Goal: Task Accomplishment & Management: Manage account settings

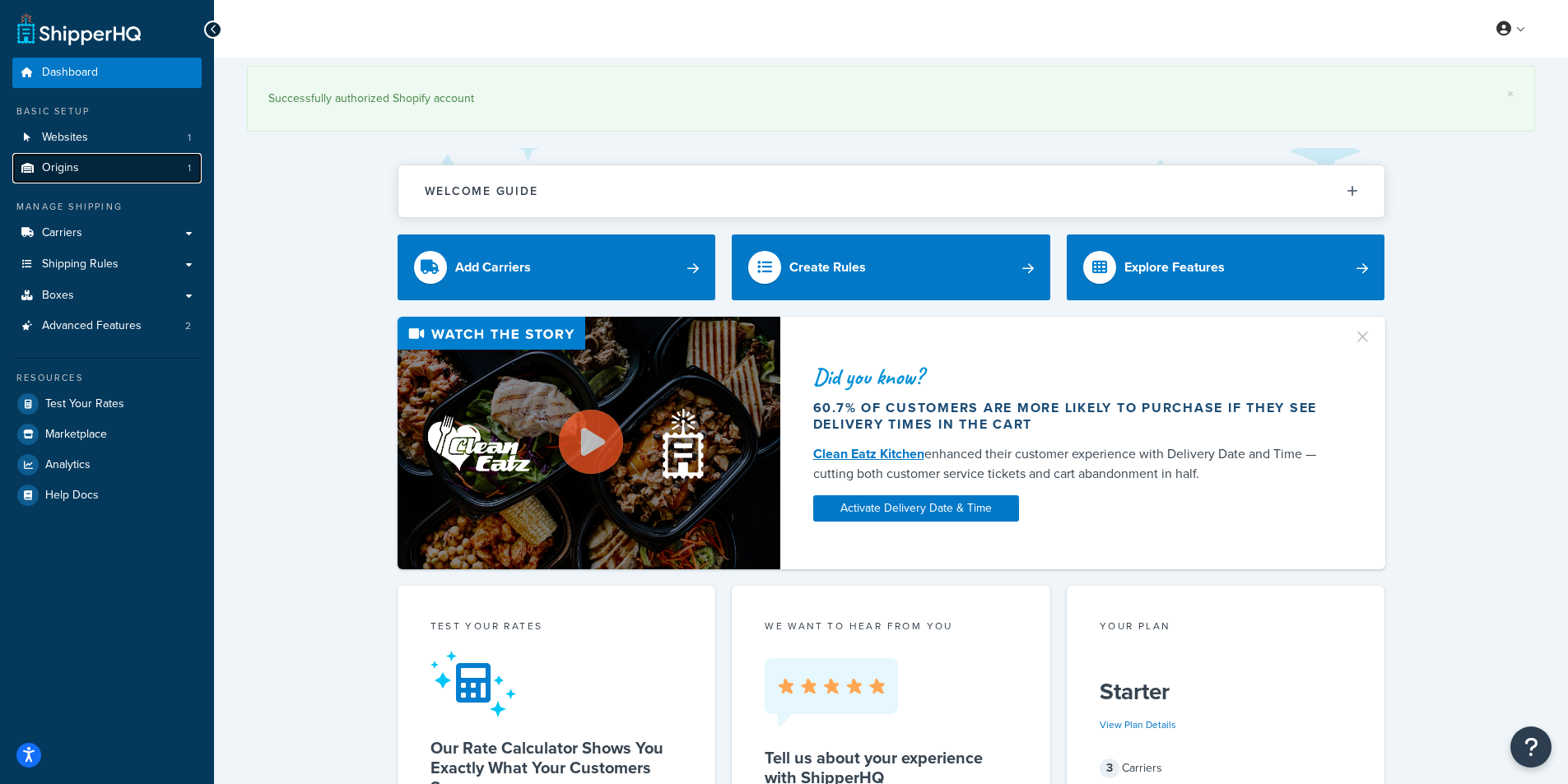
click at [173, 155] on link "Origins 1" at bounding box center [107, 168] width 189 height 30
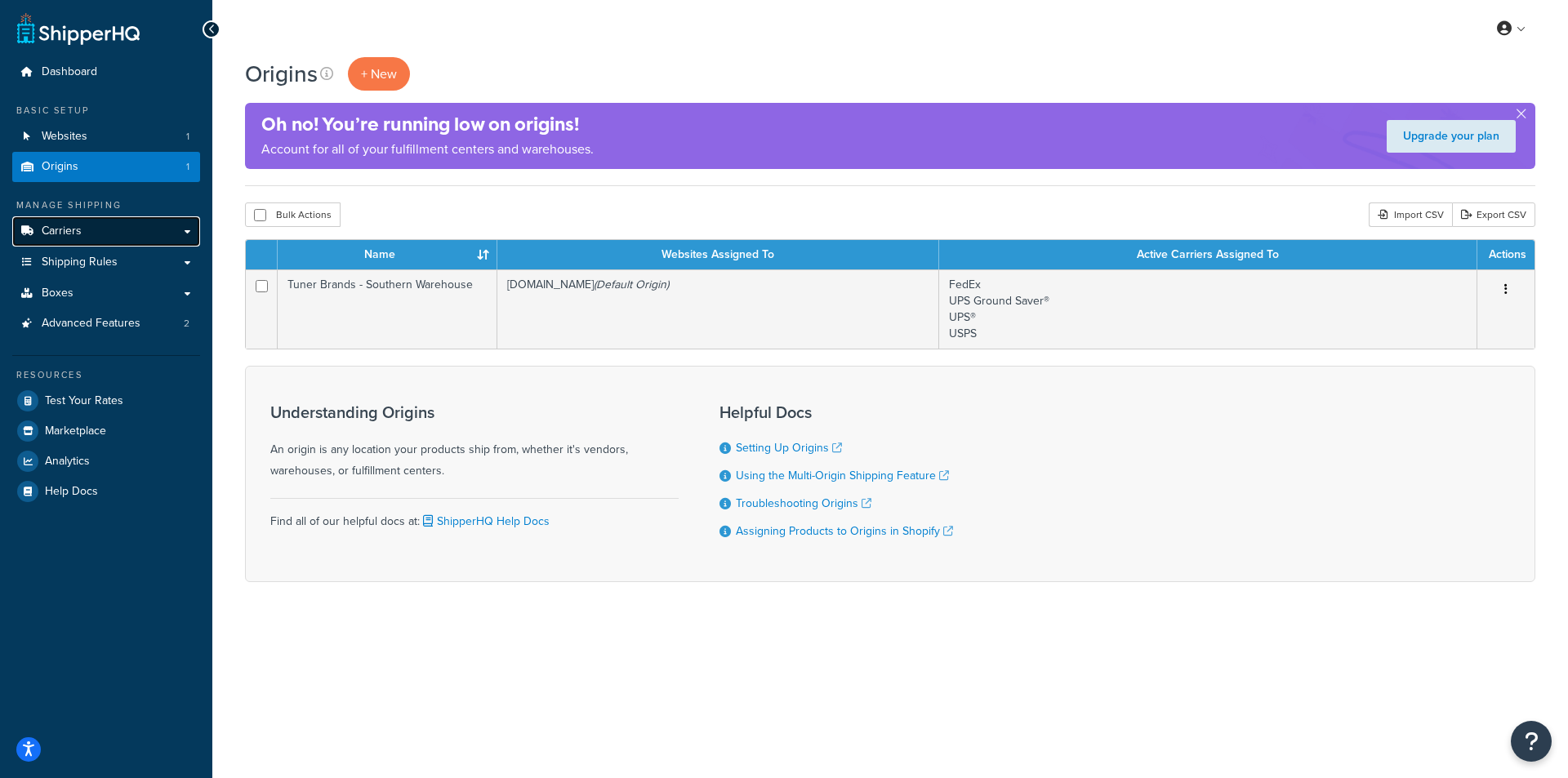
click at [120, 235] on link "Carriers" at bounding box center [106, 232] width 188 height 30
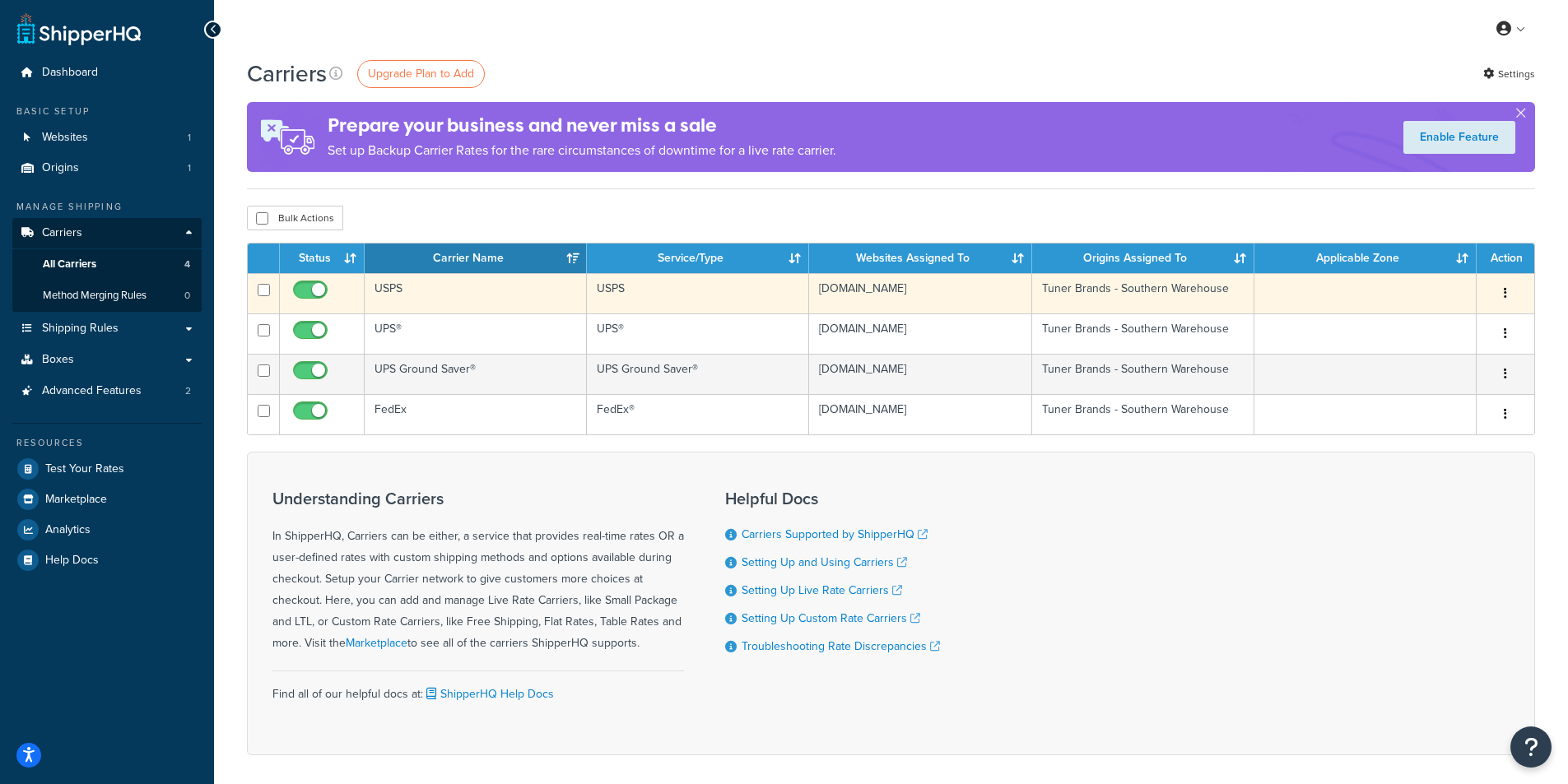
click at [434, 285] on td "USPS" at bounding box center [475, 293] width 222 height 41
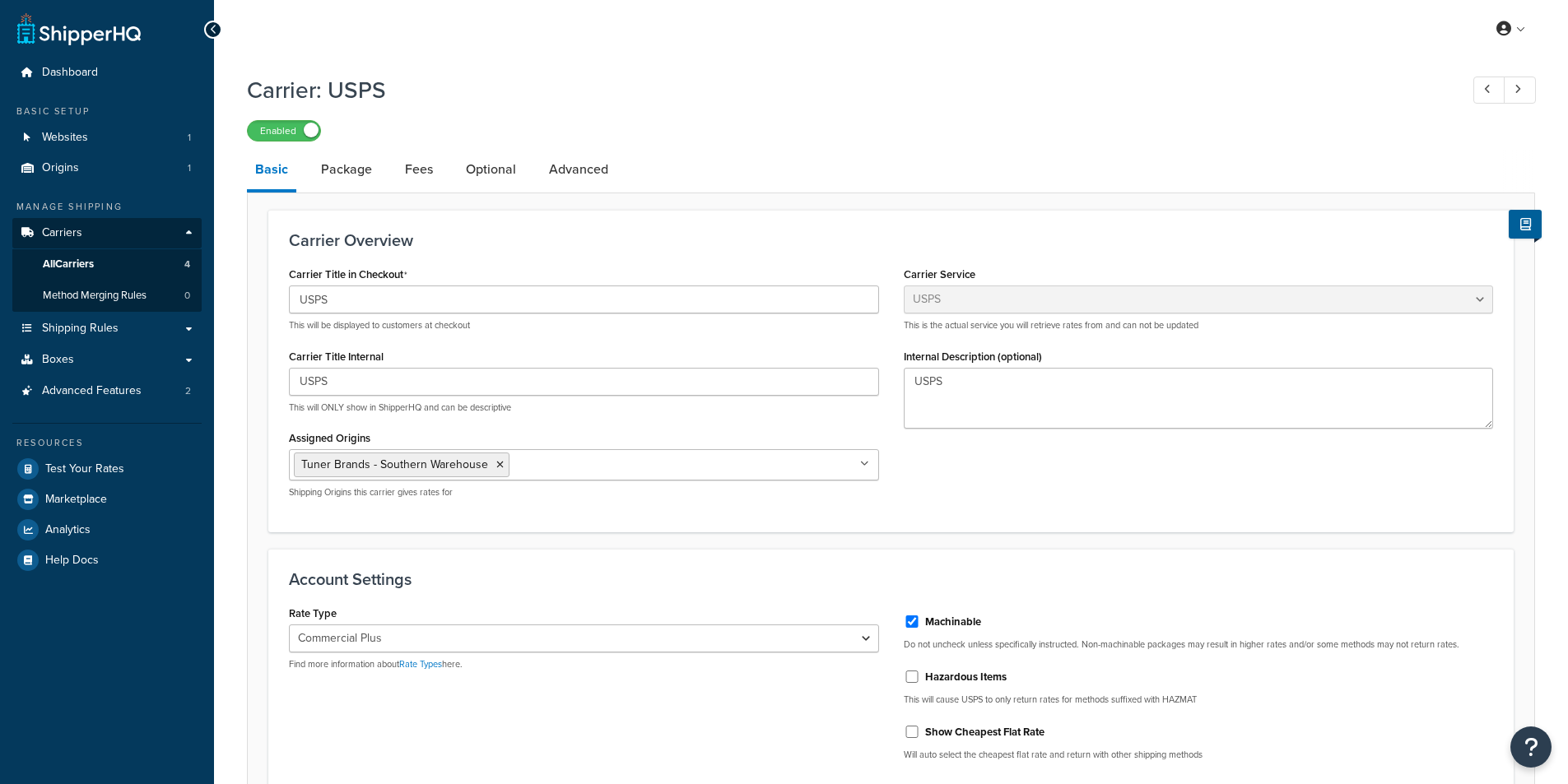
select select "usps"
select select "PLUS"
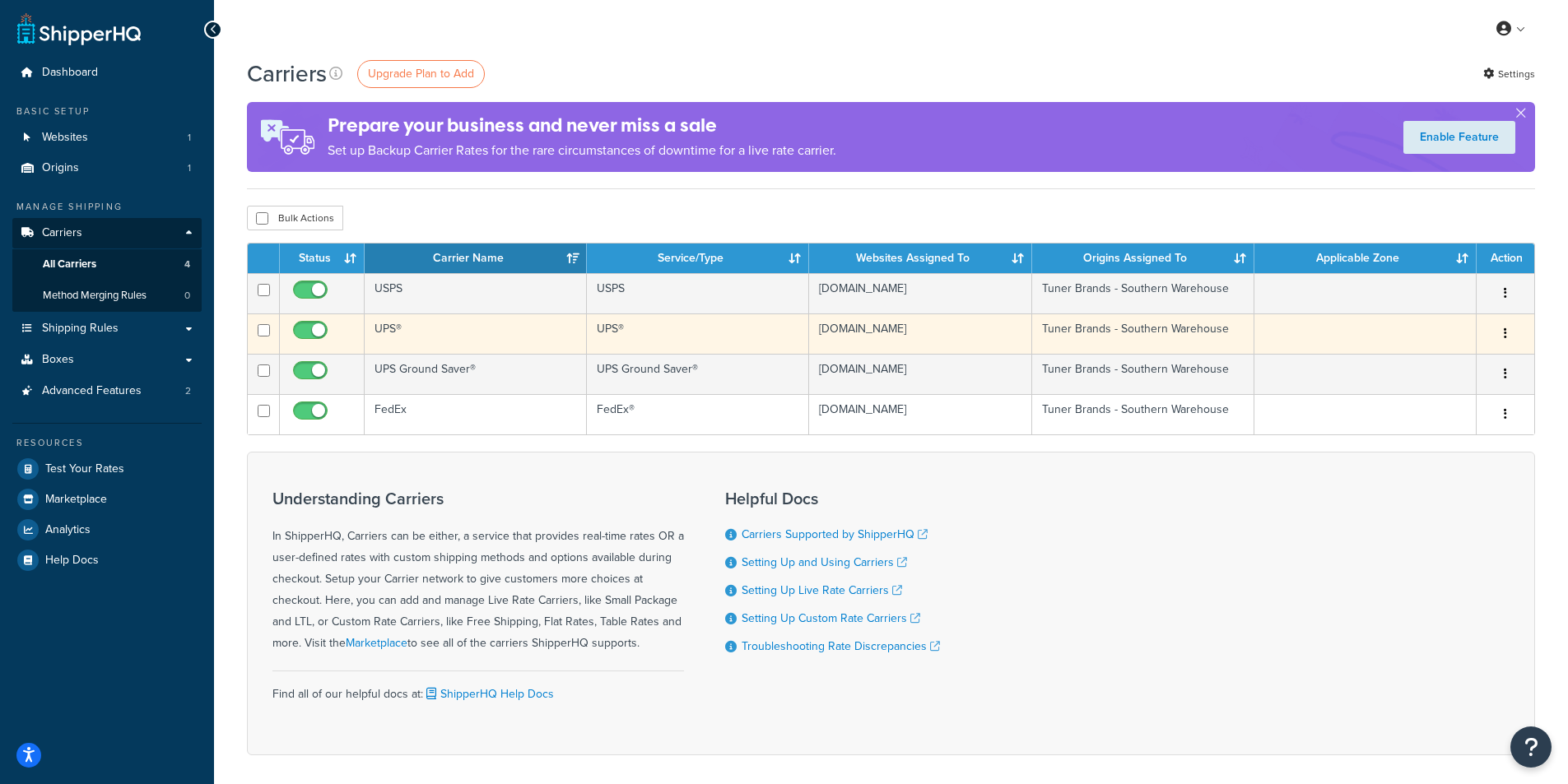
click at [427, 337] on td "UPS®" at bounding box center [475, 334] width 222 height 41
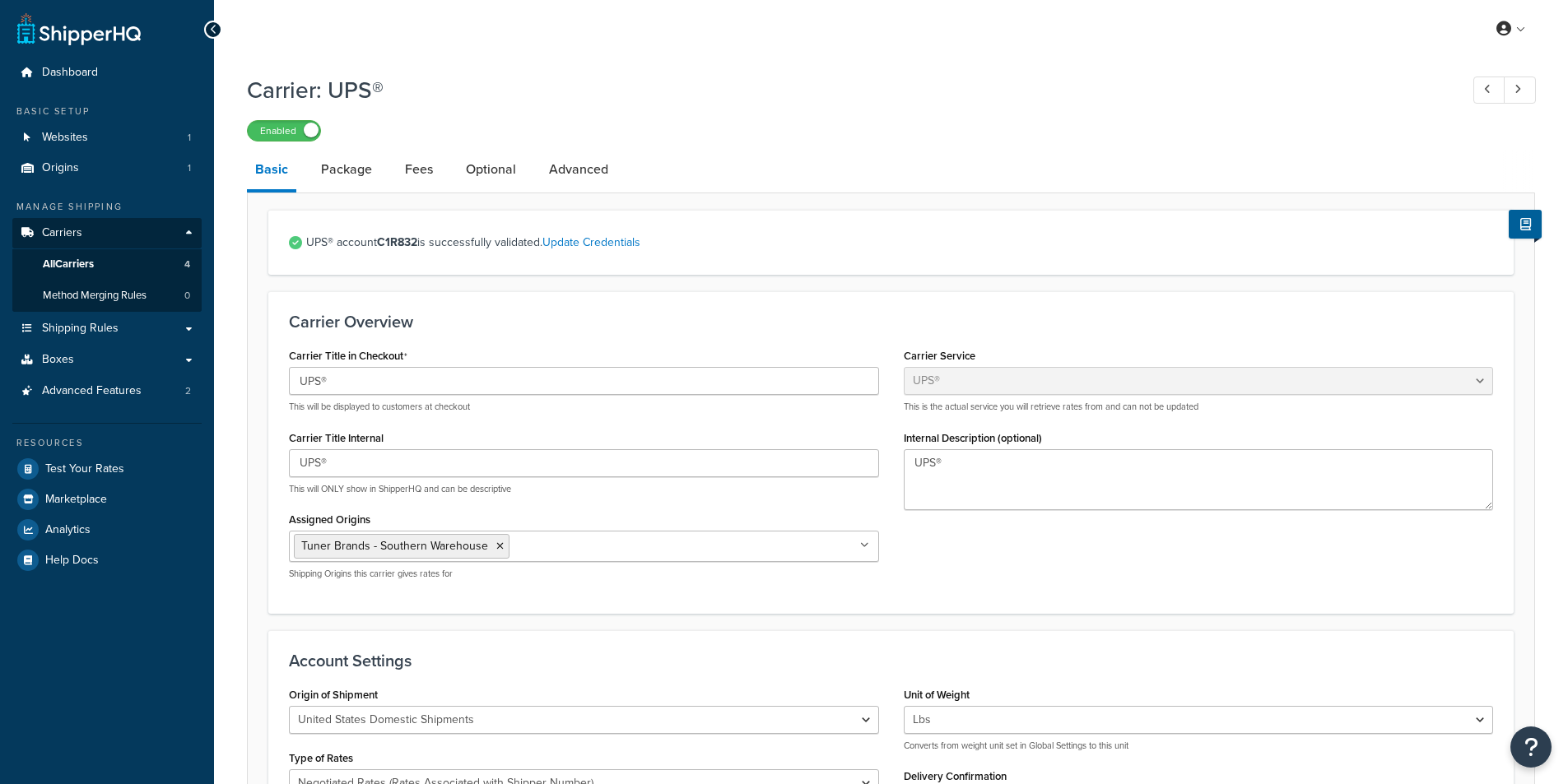
select select "ups"
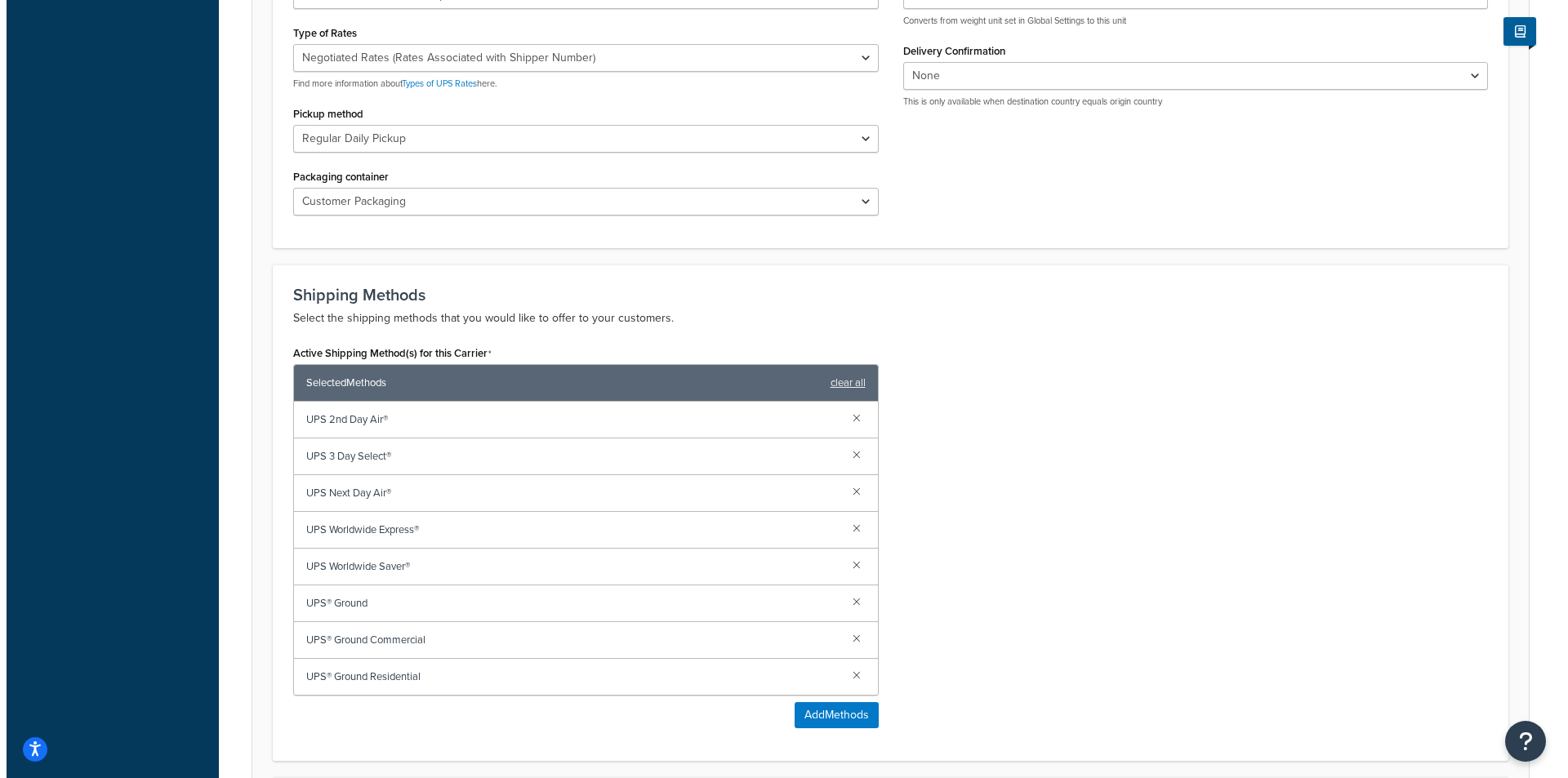
scroll to position [720, 0]
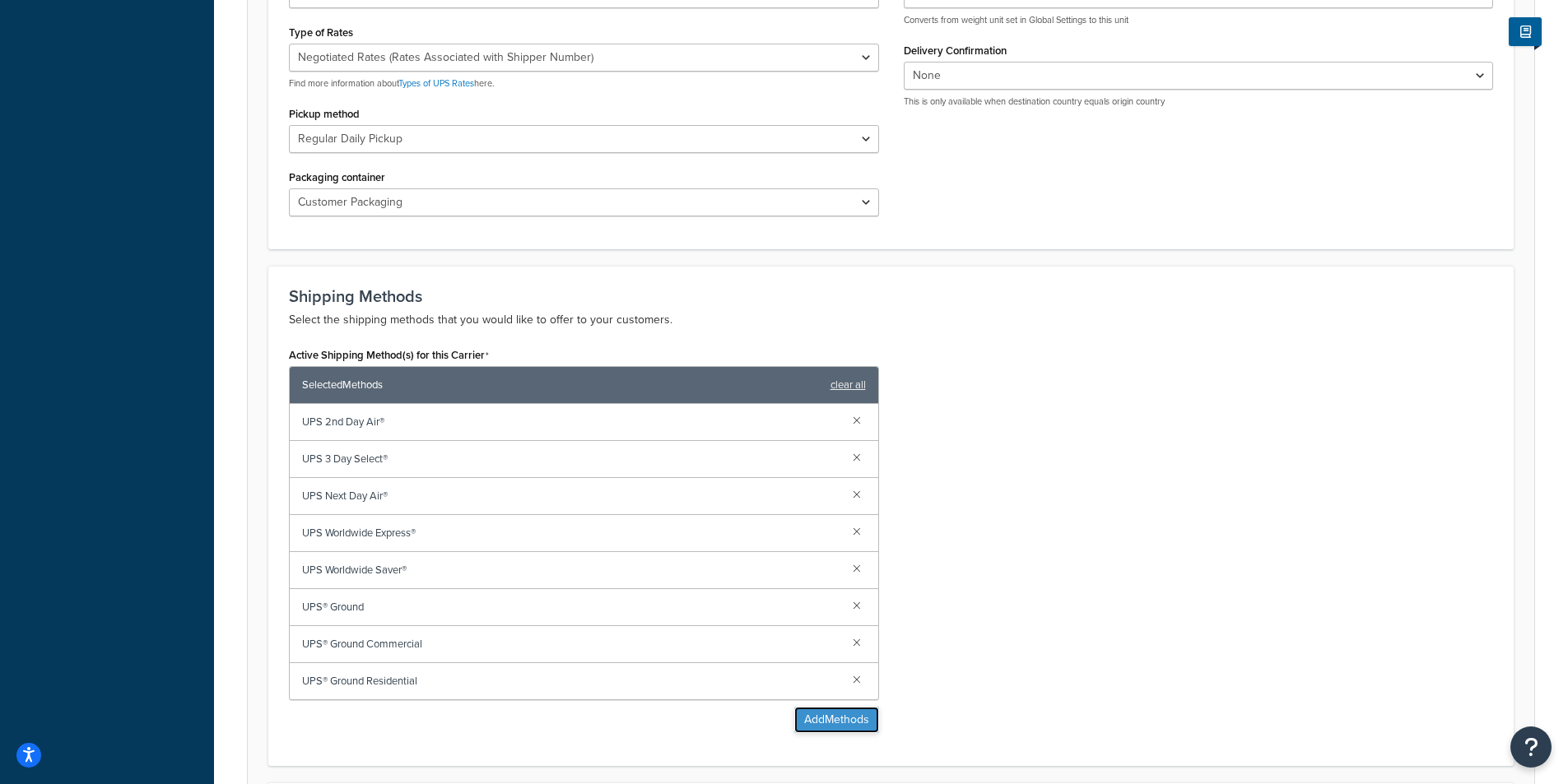
click at [846, 726] on button "Add Methods" at bounding box center [837, 720] width 85 height 26
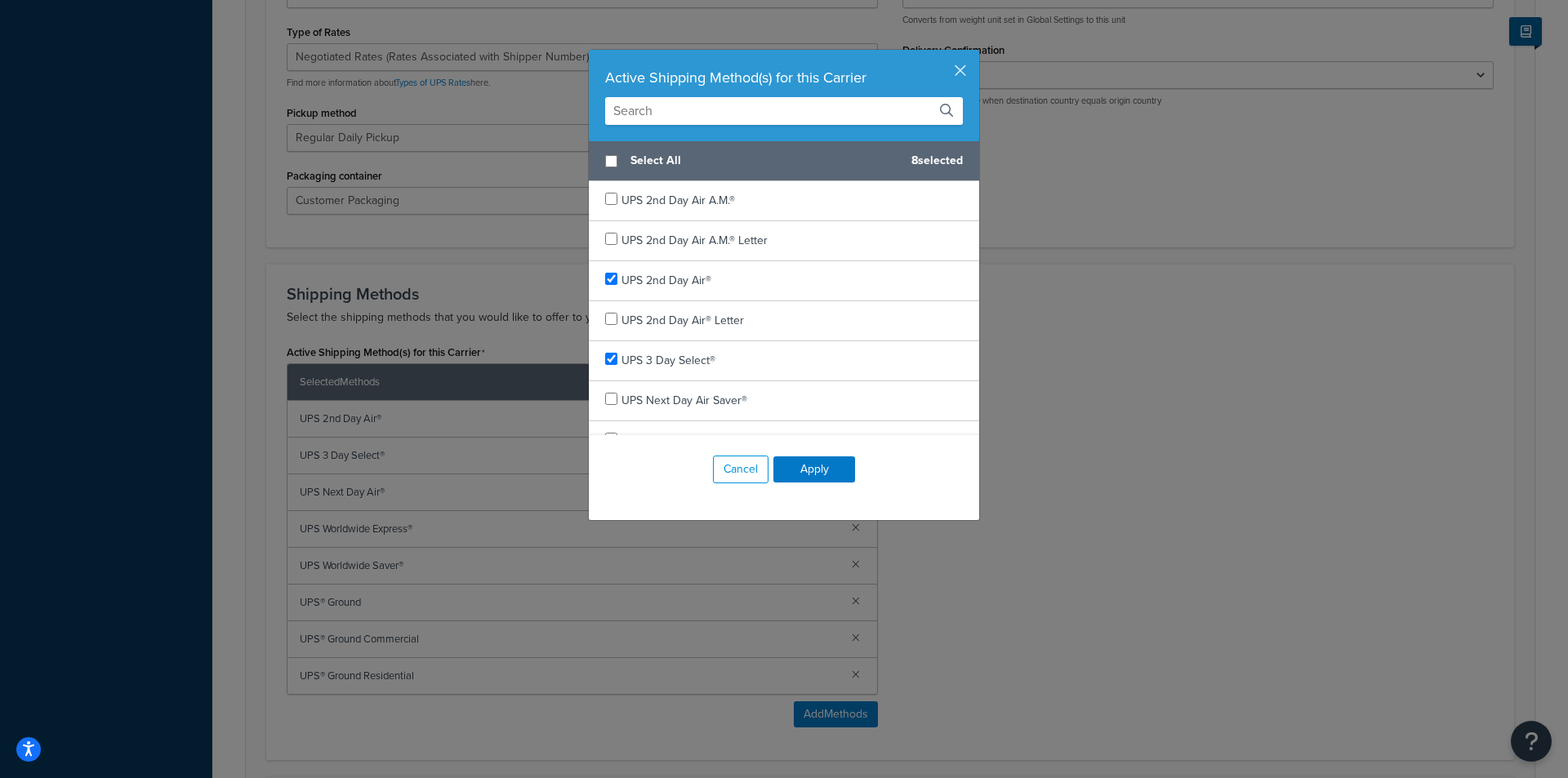
click at [749, 115] on input "text" at bounding box center [784, 111] width 358 height 28
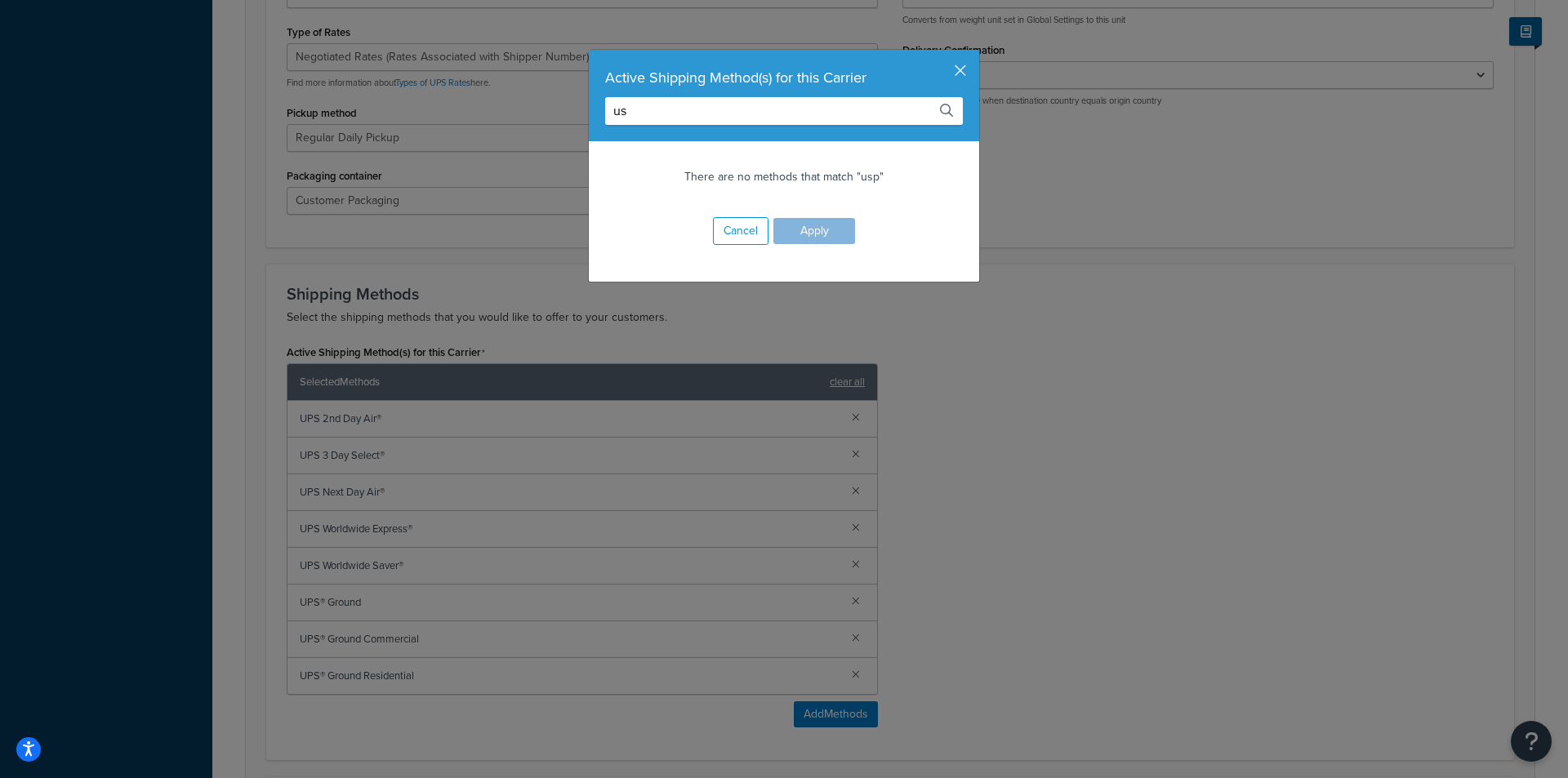
type input "u"
type input "h"
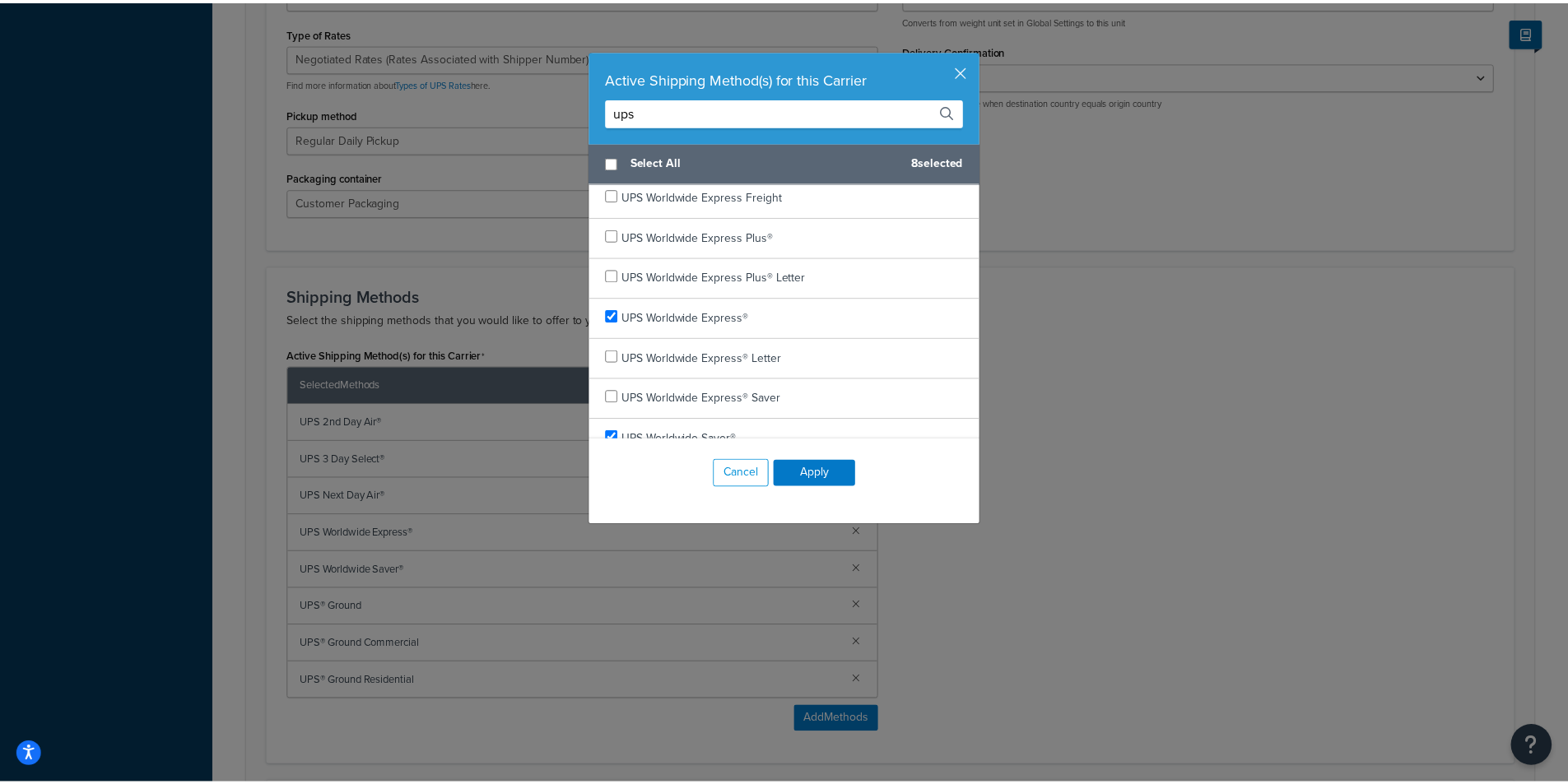
scroll to position [953, 0]
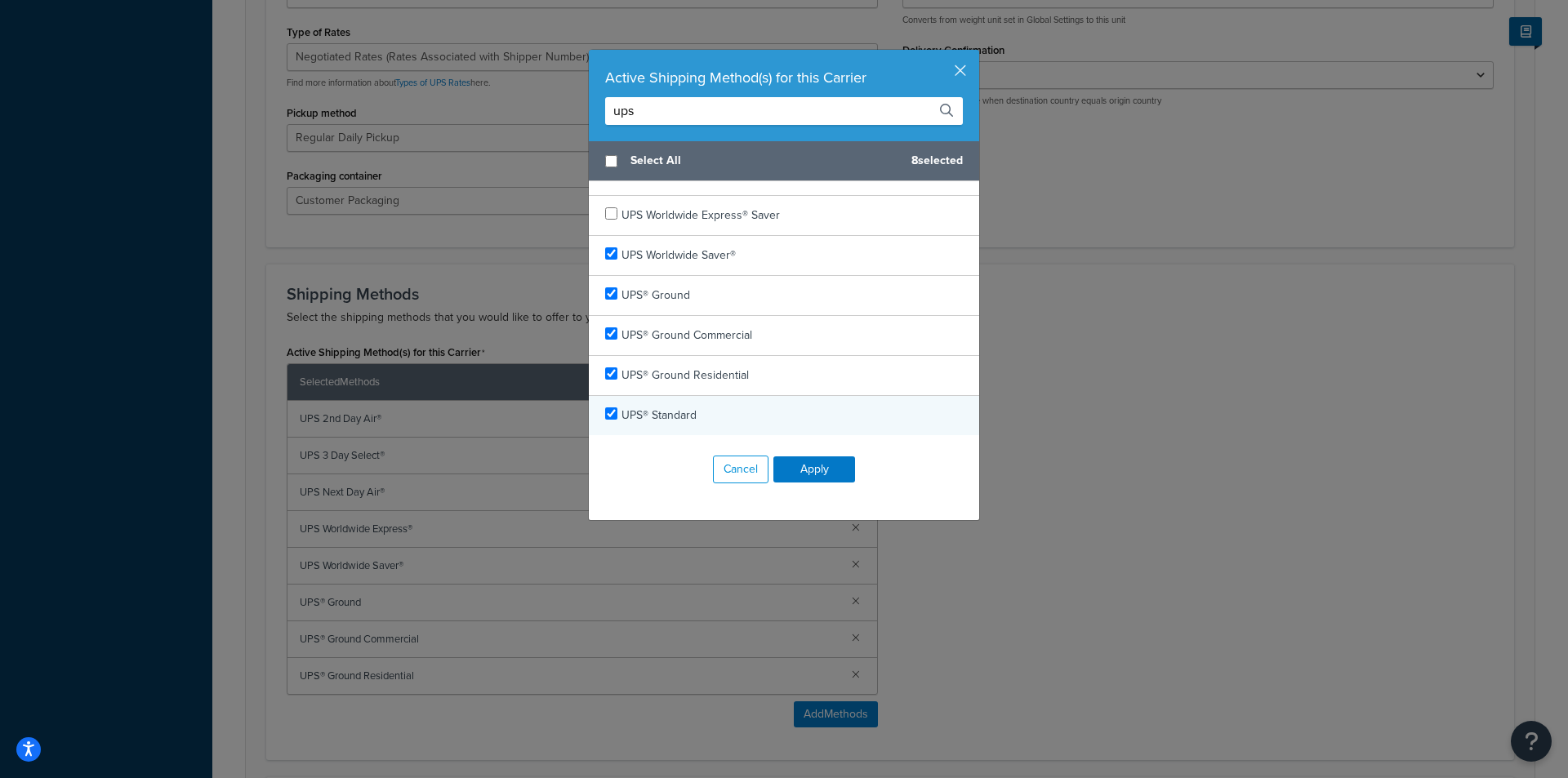
type input "ups"
click at [598, 412] on div "UPS® Standard" at bounding box center [784, 416] width 391 height 40
checkbox input "false"
click at [598, 412] on div "UPS® Standard" at bounding box center [784, 416] width 391 height 40
click at [748, 479] on button "Cancel" at bounding box center [741, 470] width 56 height 28
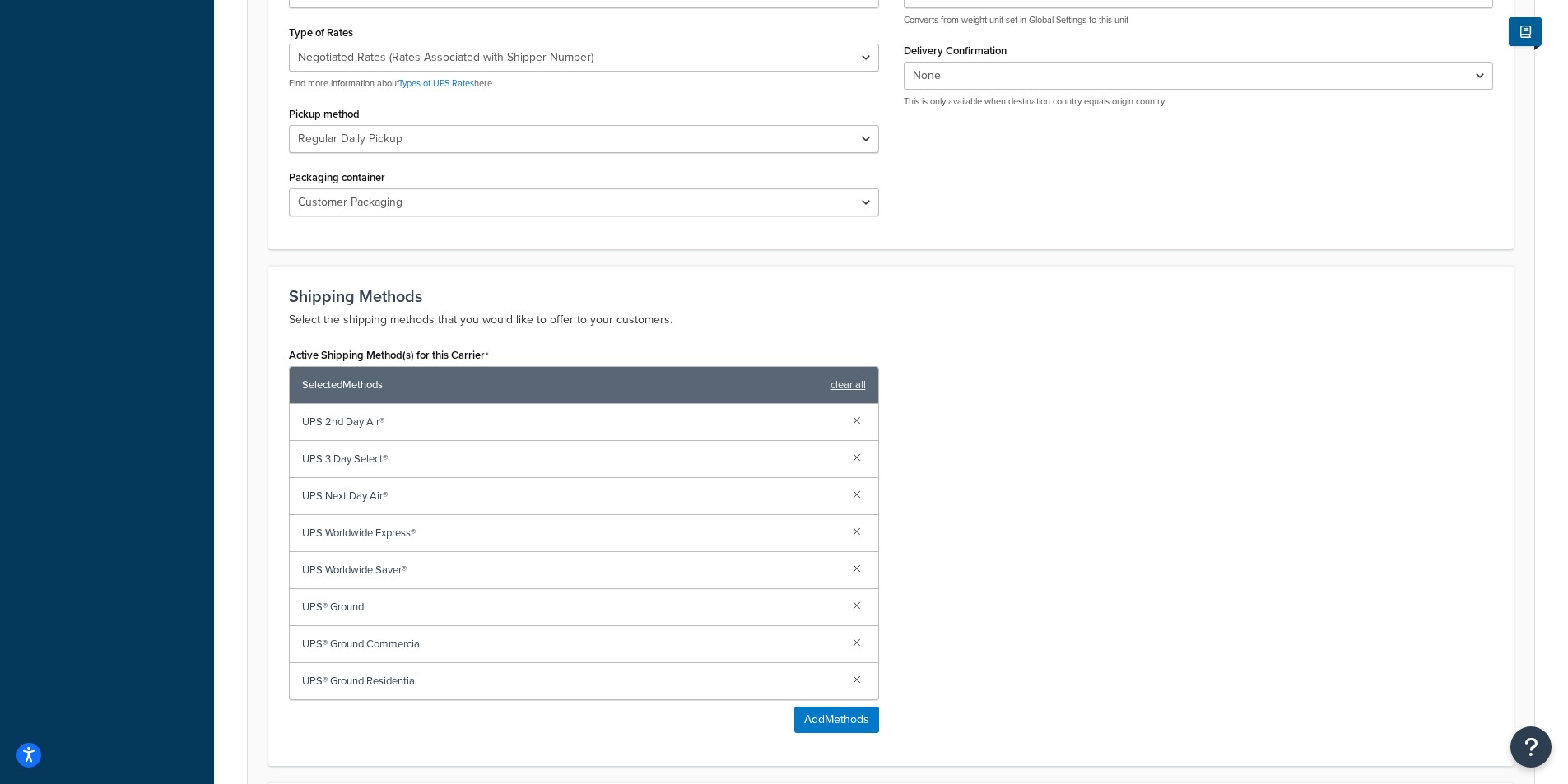
scroll to position [0, 0]
